Goal: Task Accomplishment & Management: Manage account settings

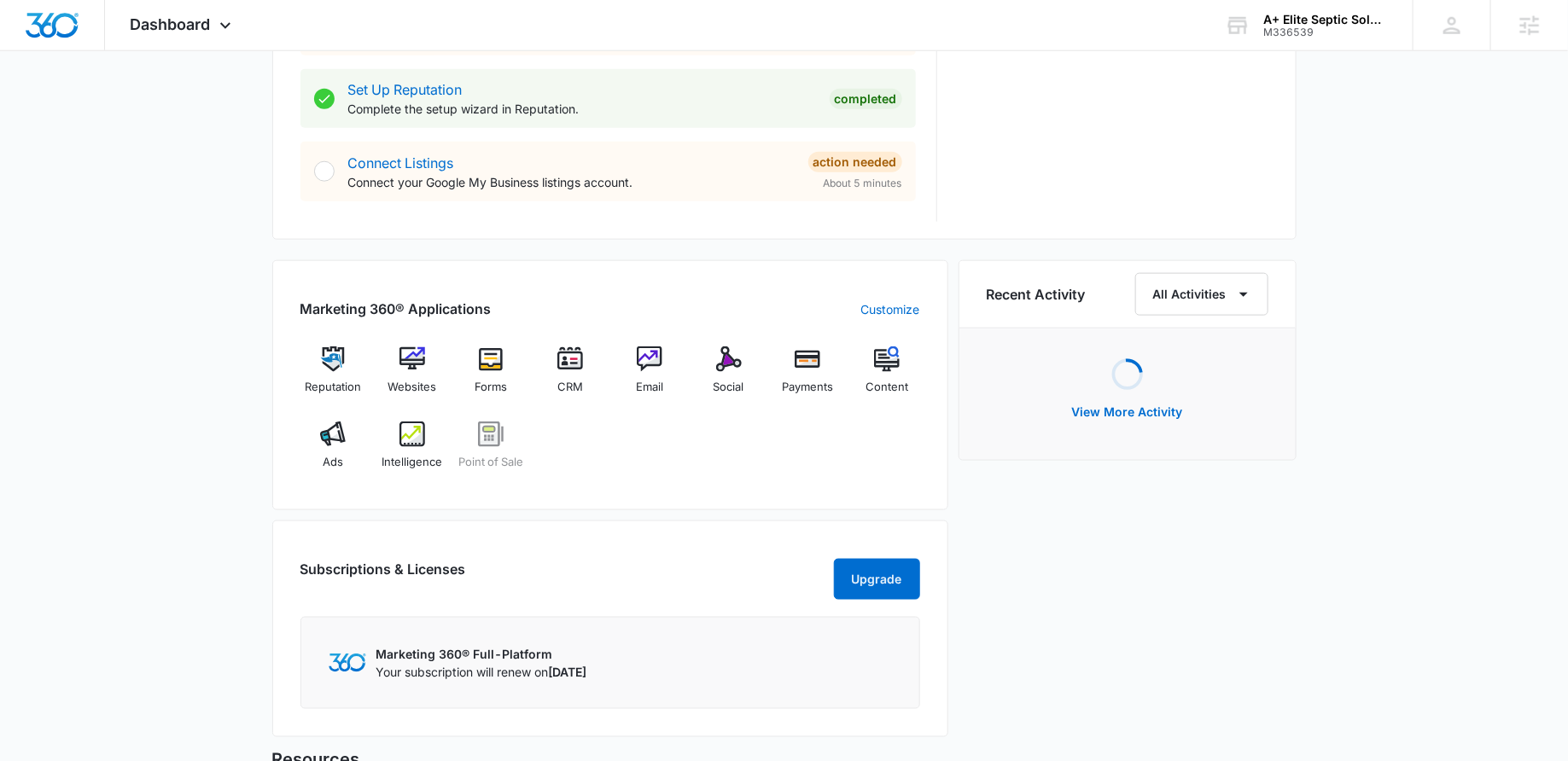
scroll to position [841, 0]
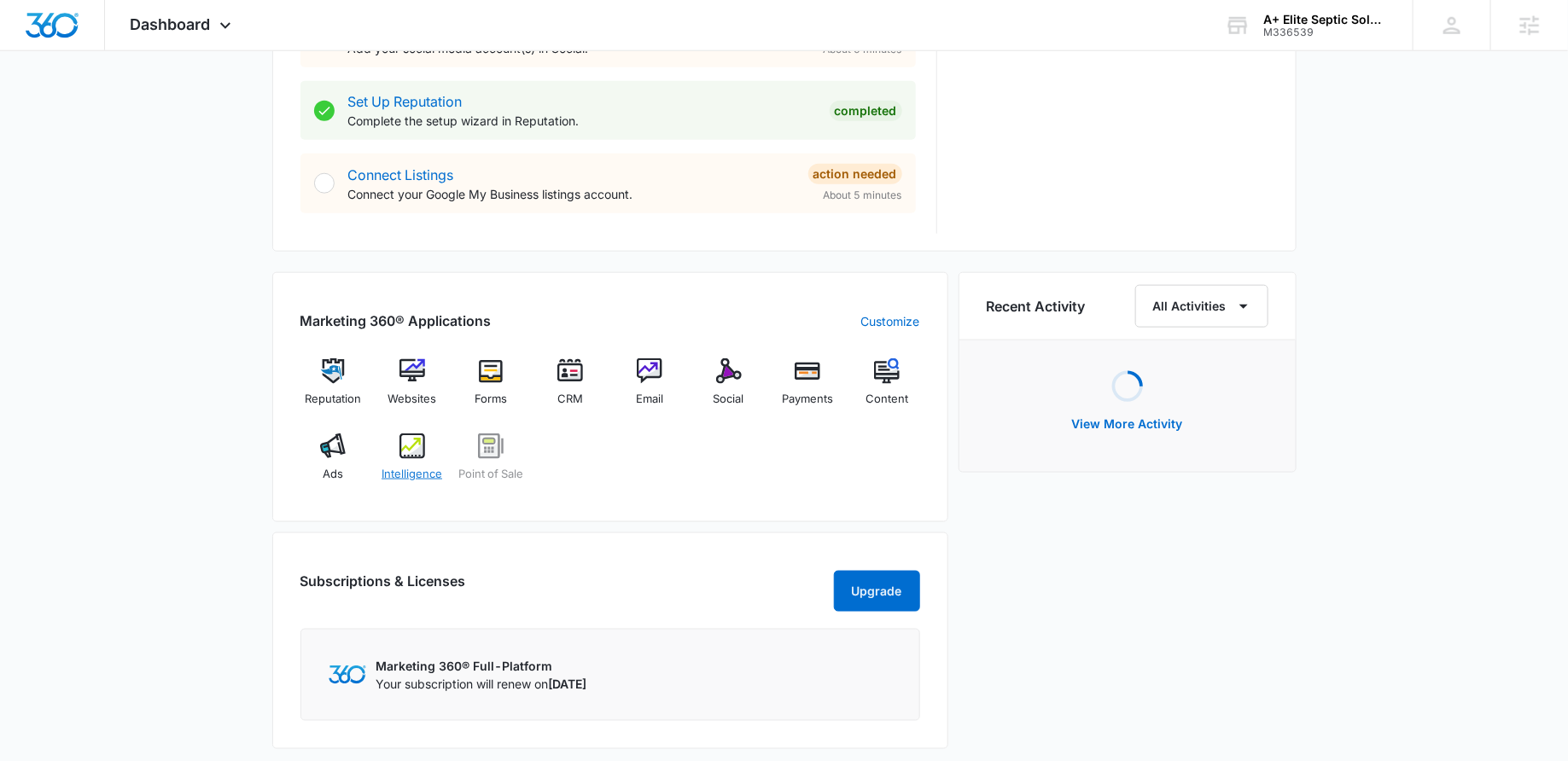
click at [412, 454] on img at bounding box center [412, 446] width 26 height 26
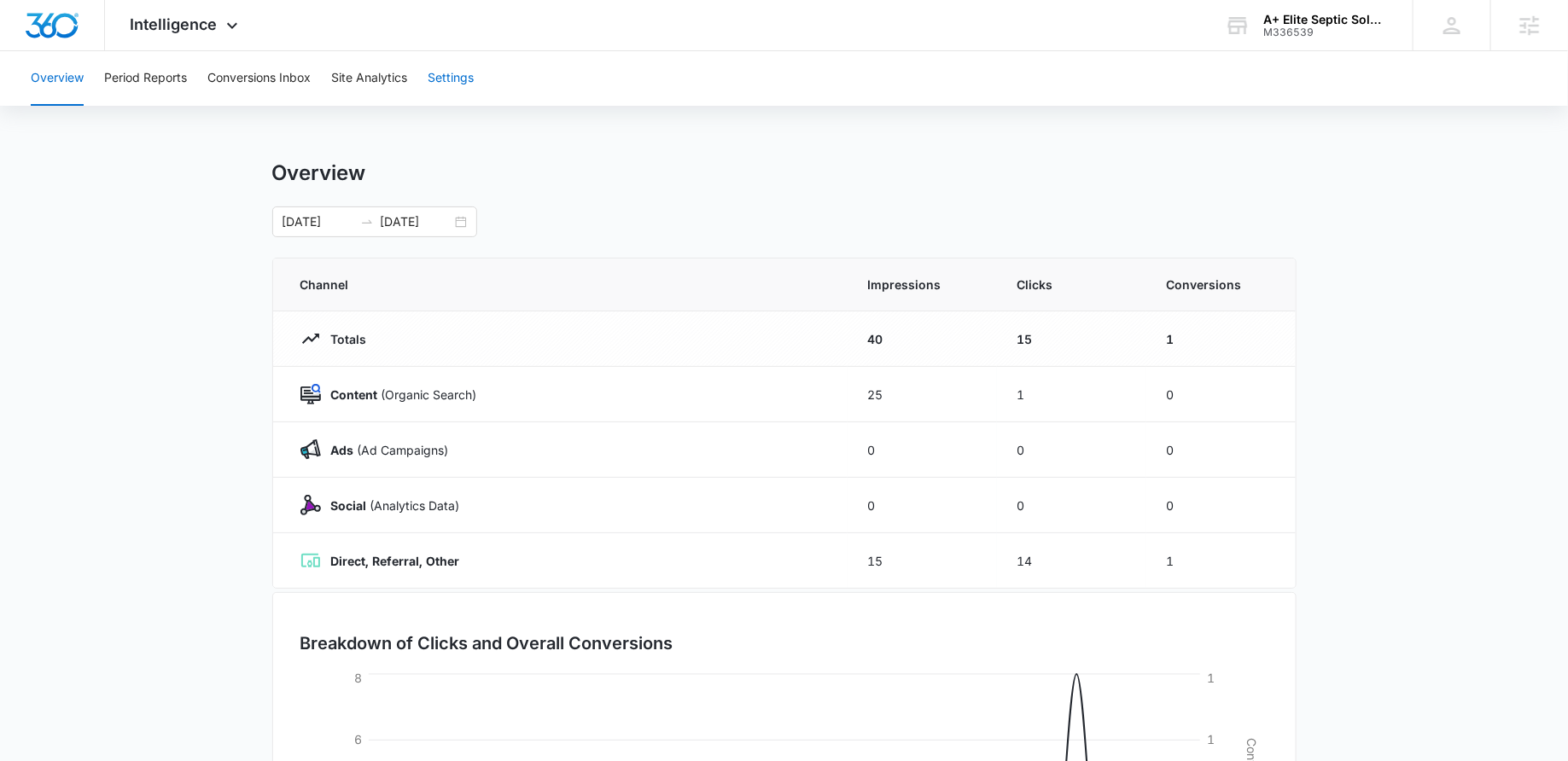
click at [449, 89] on button "Settings" at bounding box center [450, 79] width 46 height 55
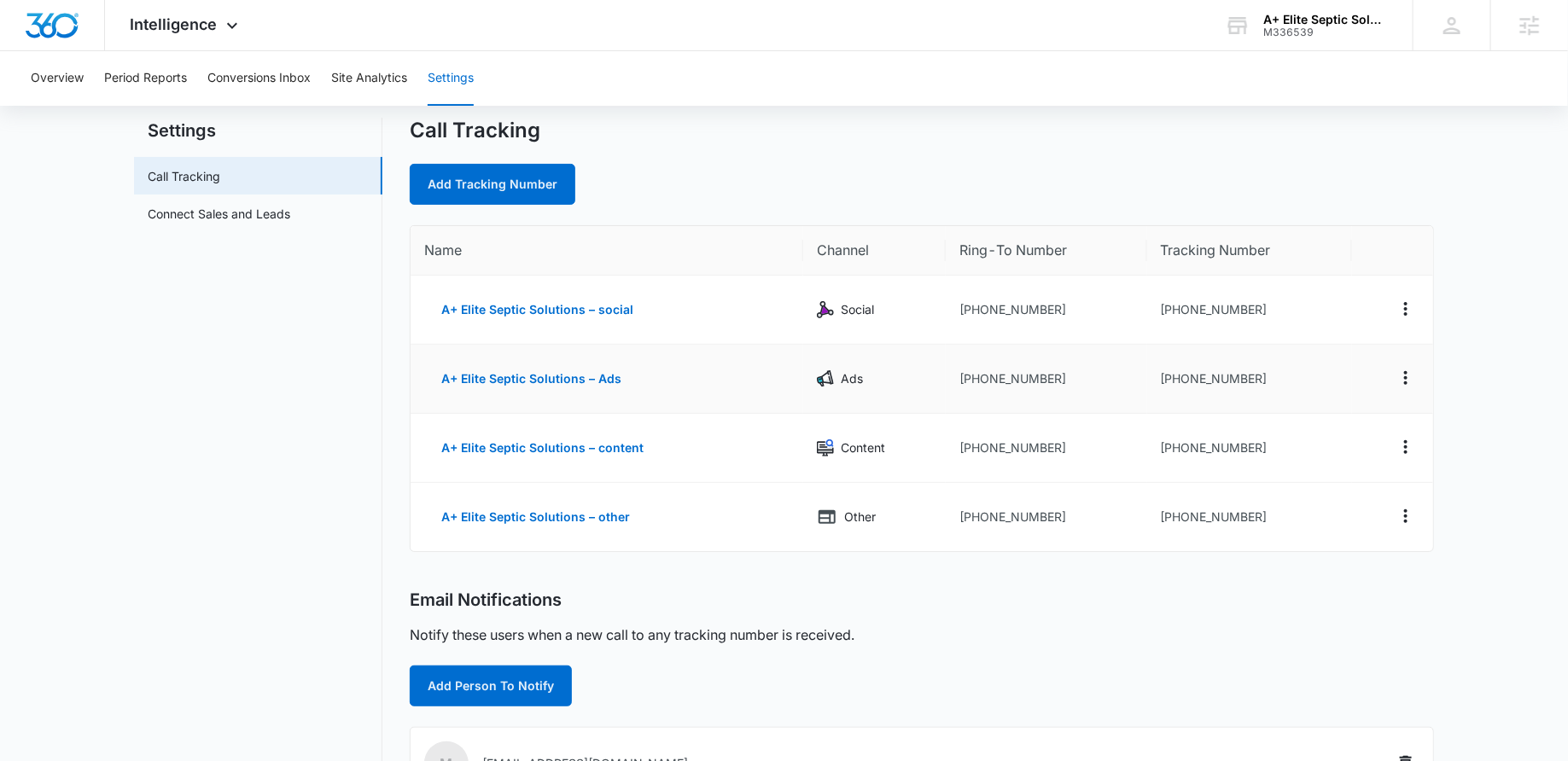
scroll to position [36, 0]
